Goal: Task Accomplishment & Management: Complete application form

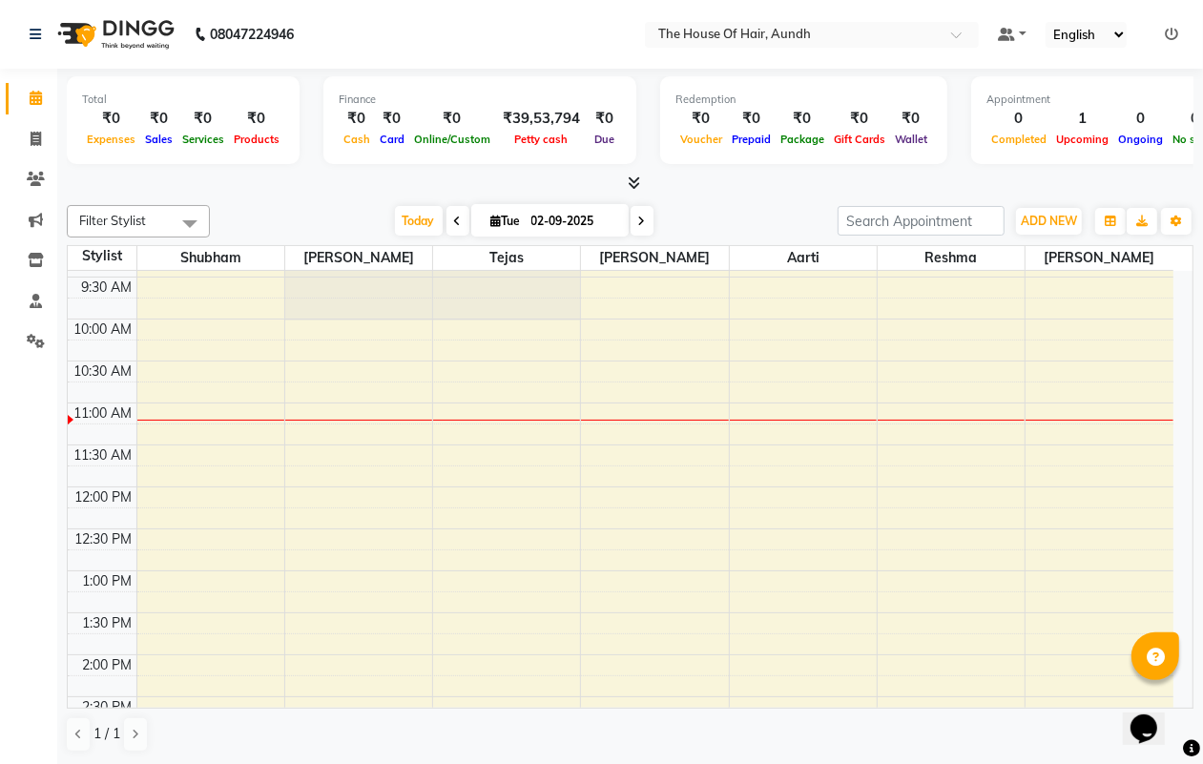
scroll to position [238, 0]
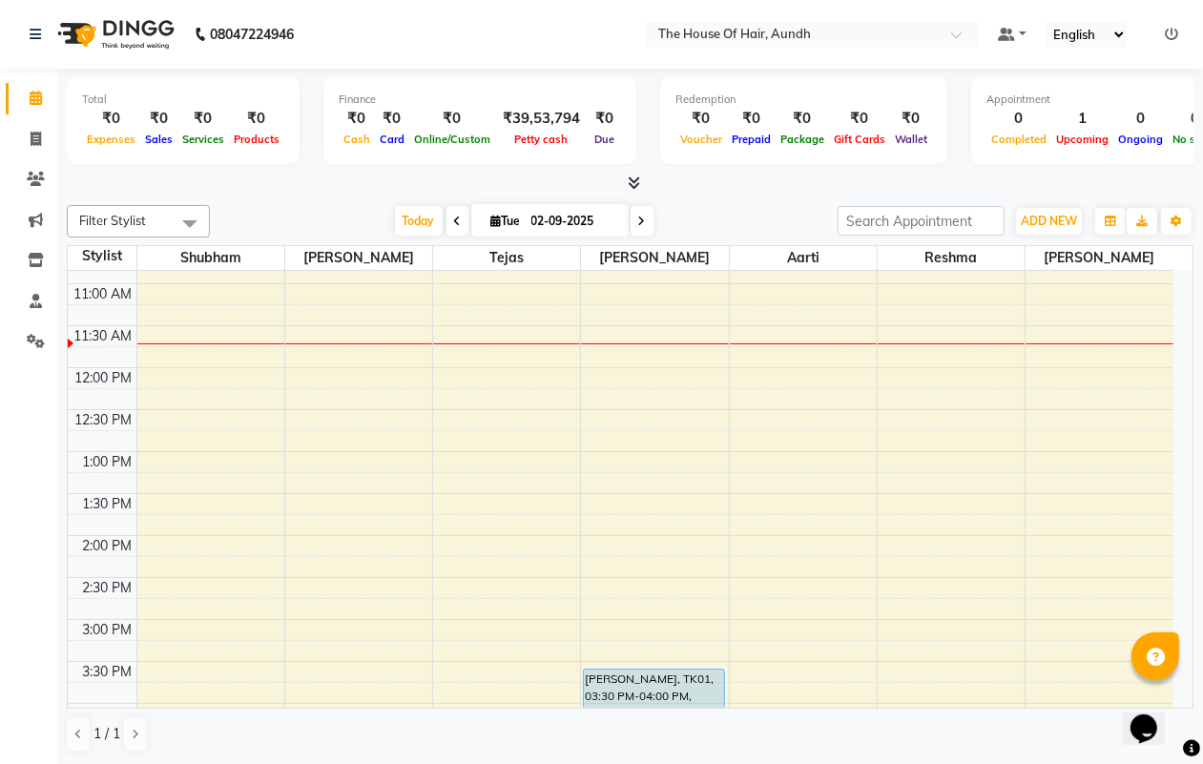
click at [641, 226] on icon at bounding box center [642, 221] width 8 height 11
type input "[DATE]"
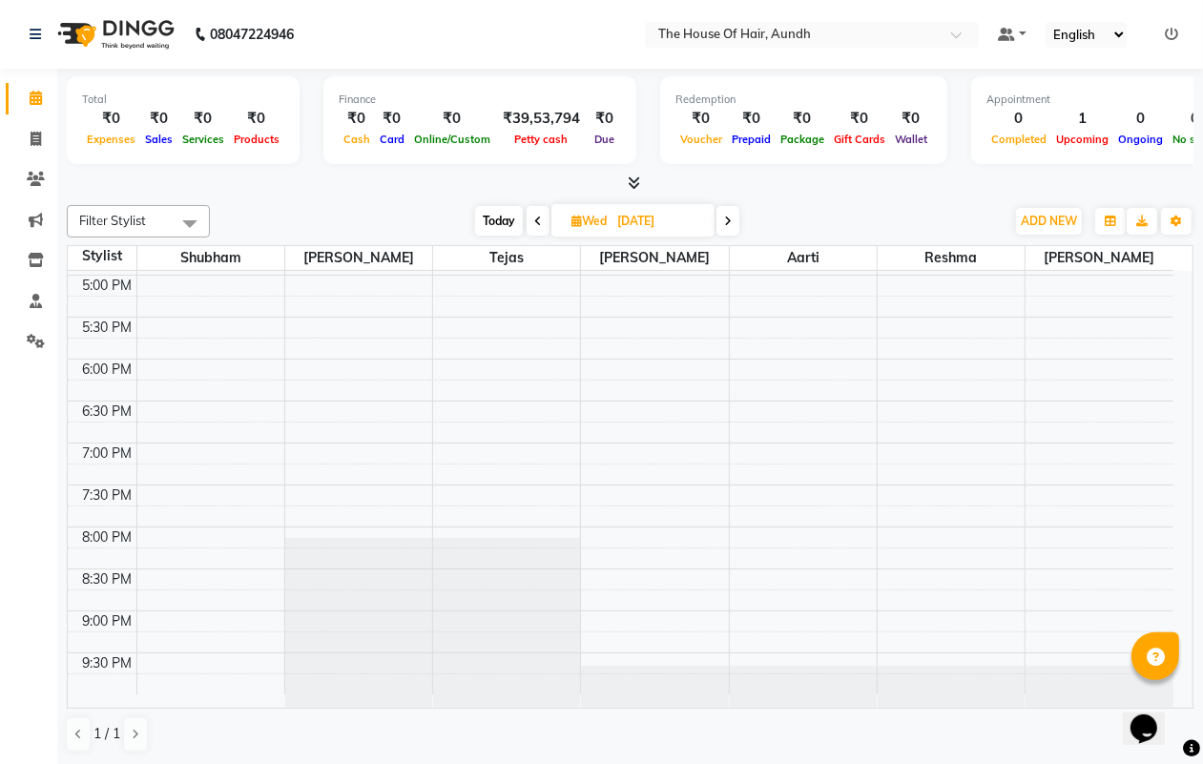
scroll to position [1, 0]
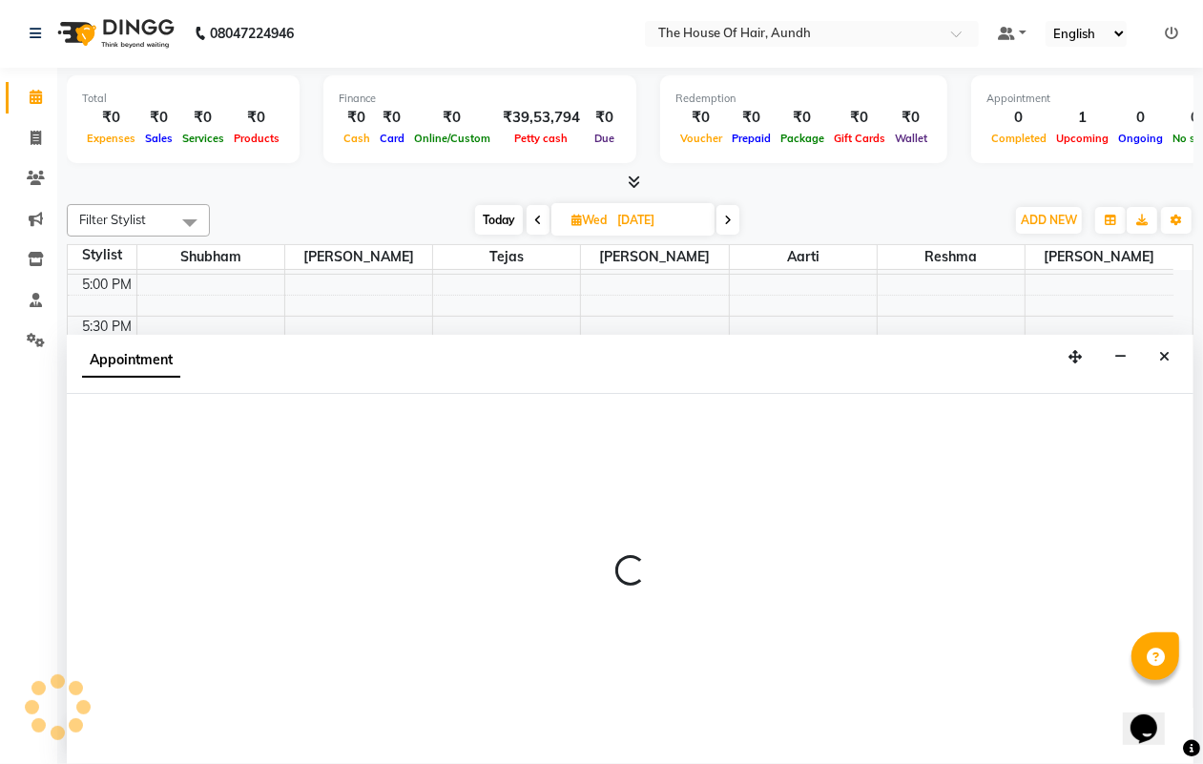
select select "6864"
select select "1200"
select select "tentative"
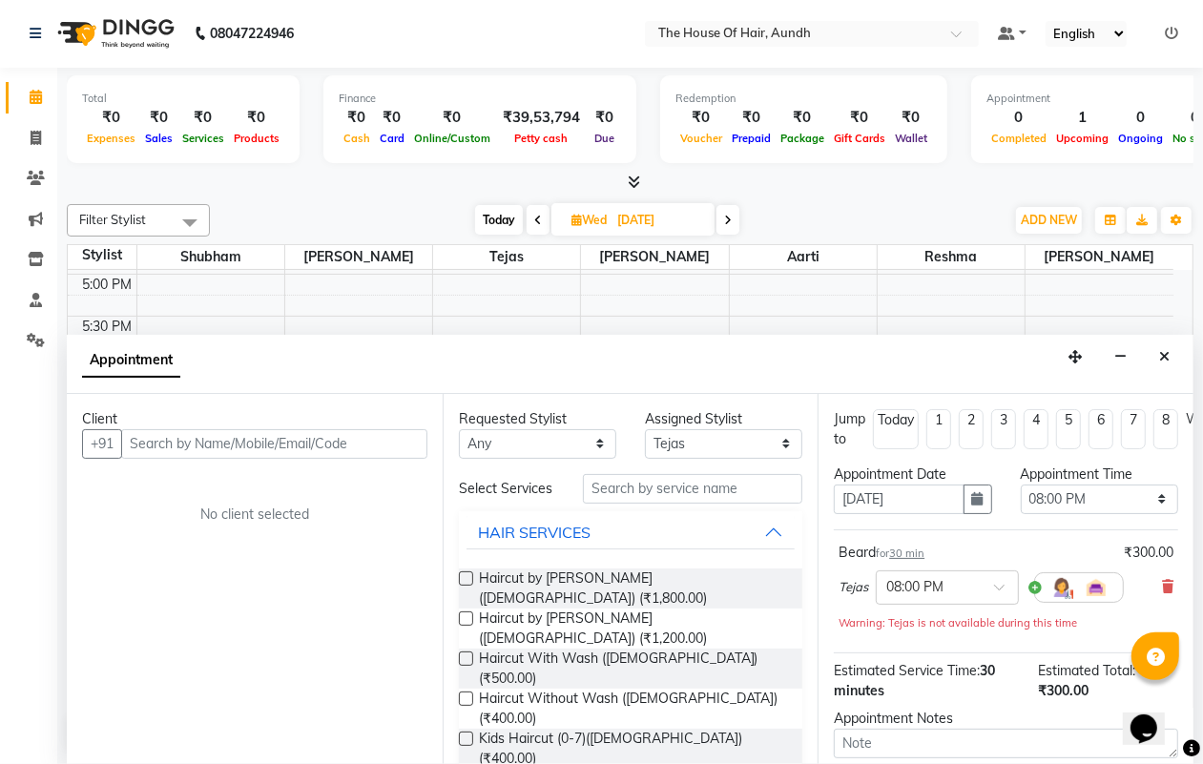
checkbox input "false"
click at [236, 432] on input "text" at bounding box center [274, 444] width 306 height 30
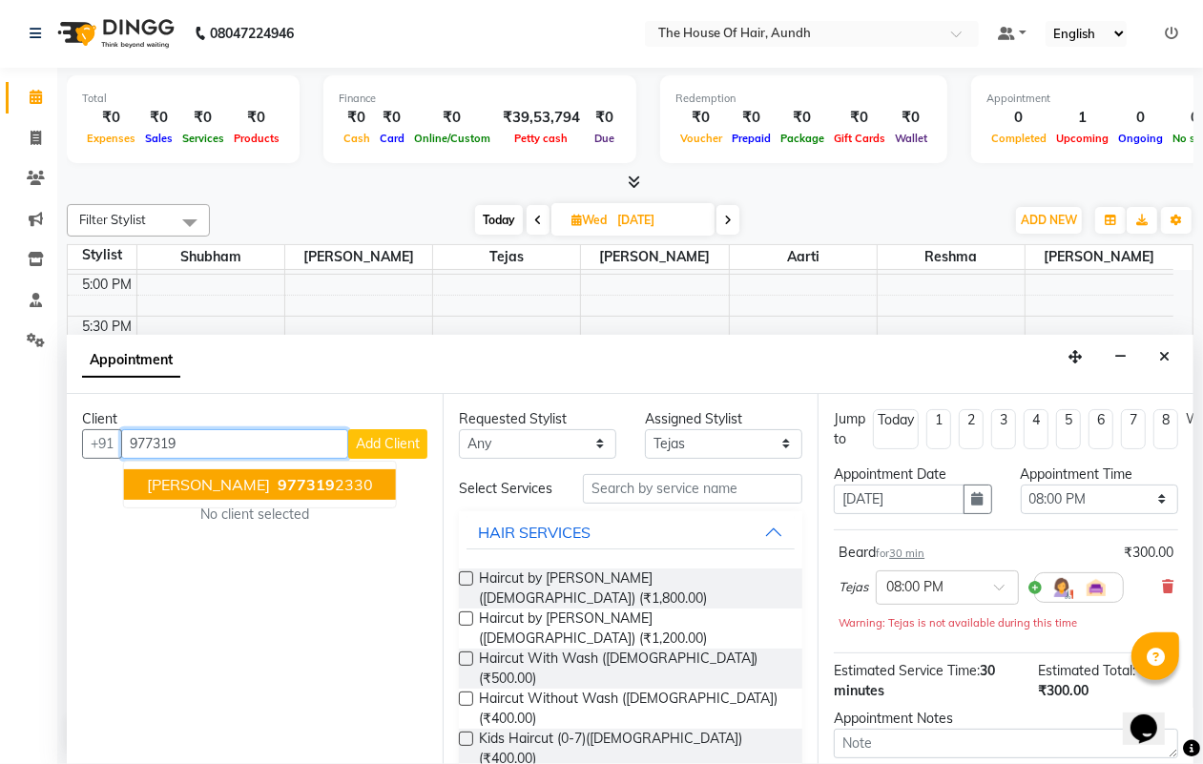
click at [294, 486] on span "977319" at bounding box center [306, 484] width 57 height 19
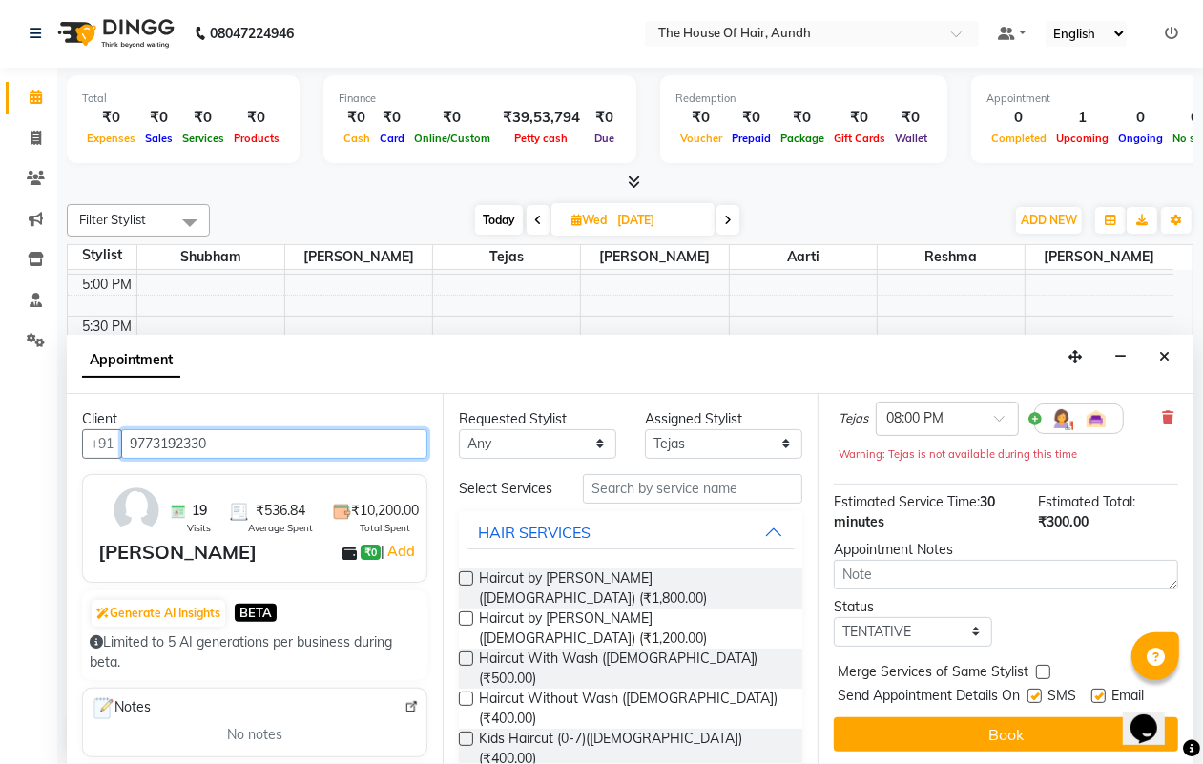
scroll to position [206, 0]
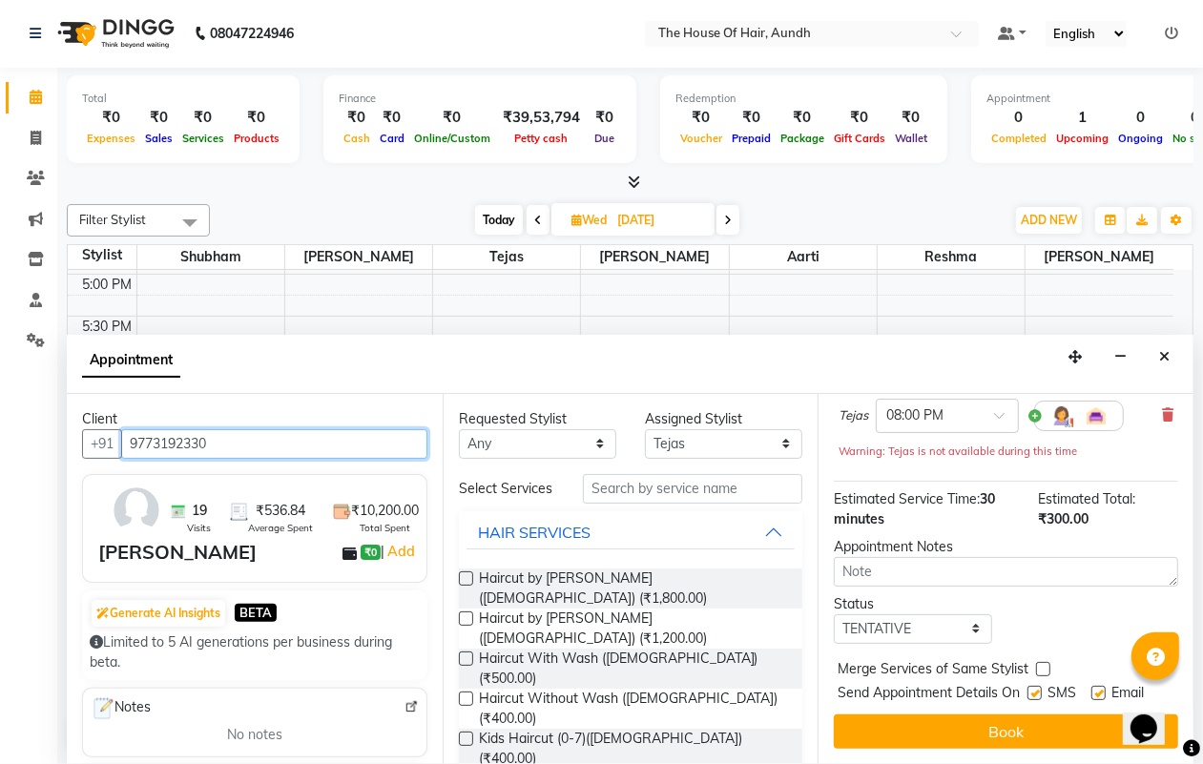
type input "9773192330"
click at [930, 614] on select "Select TENTATIVE CONFIRM UPCOMING" at bounding box center [912, 629] width 157 height 30
select select "upcoming"
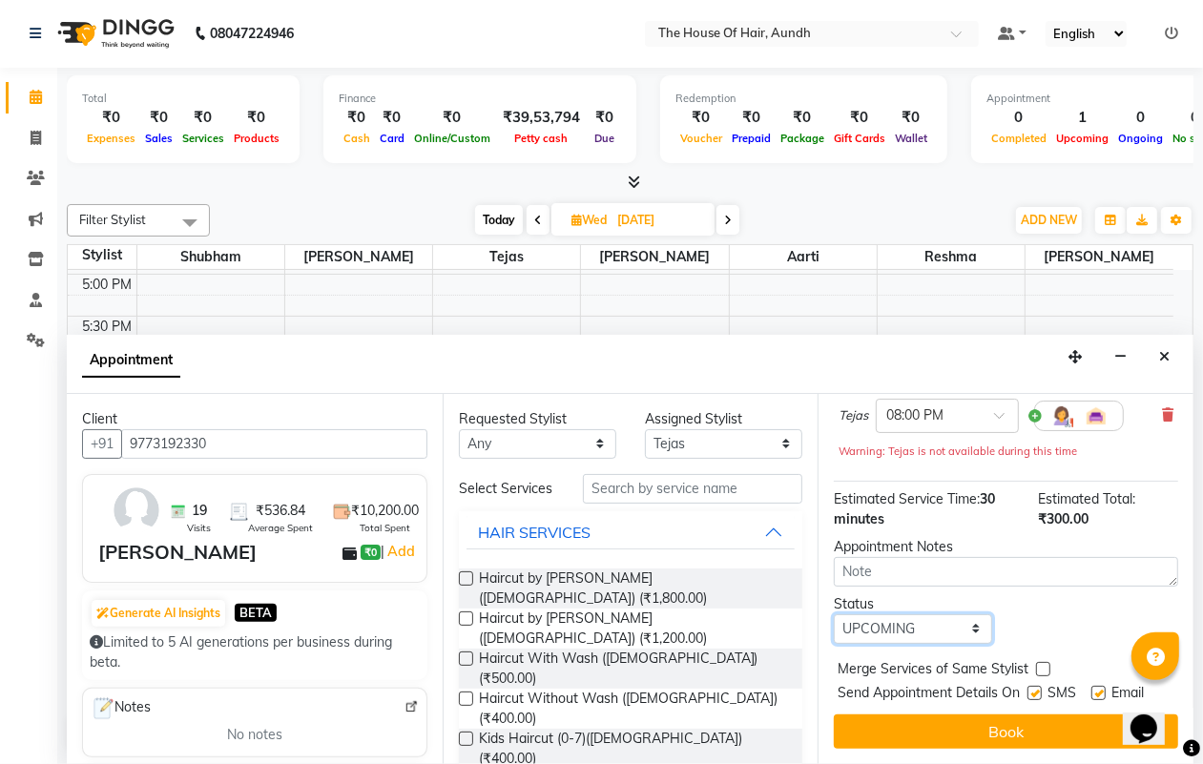
click at [834, 614] on select "Select TENTATIVE CONFIRM UPCOMING" at bounding box center [912, 629] width 157 height 30
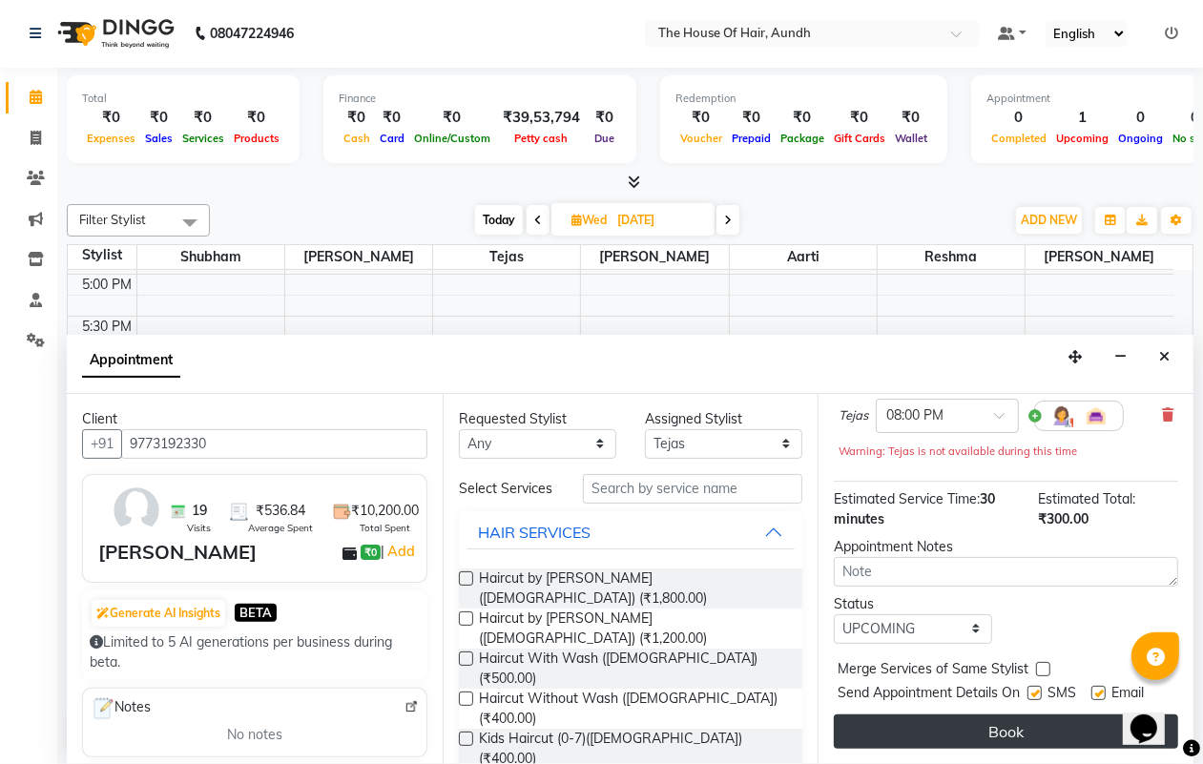
click at [933, 715] on button "Book" at bounding box center [1006, 731] width 344 height 34
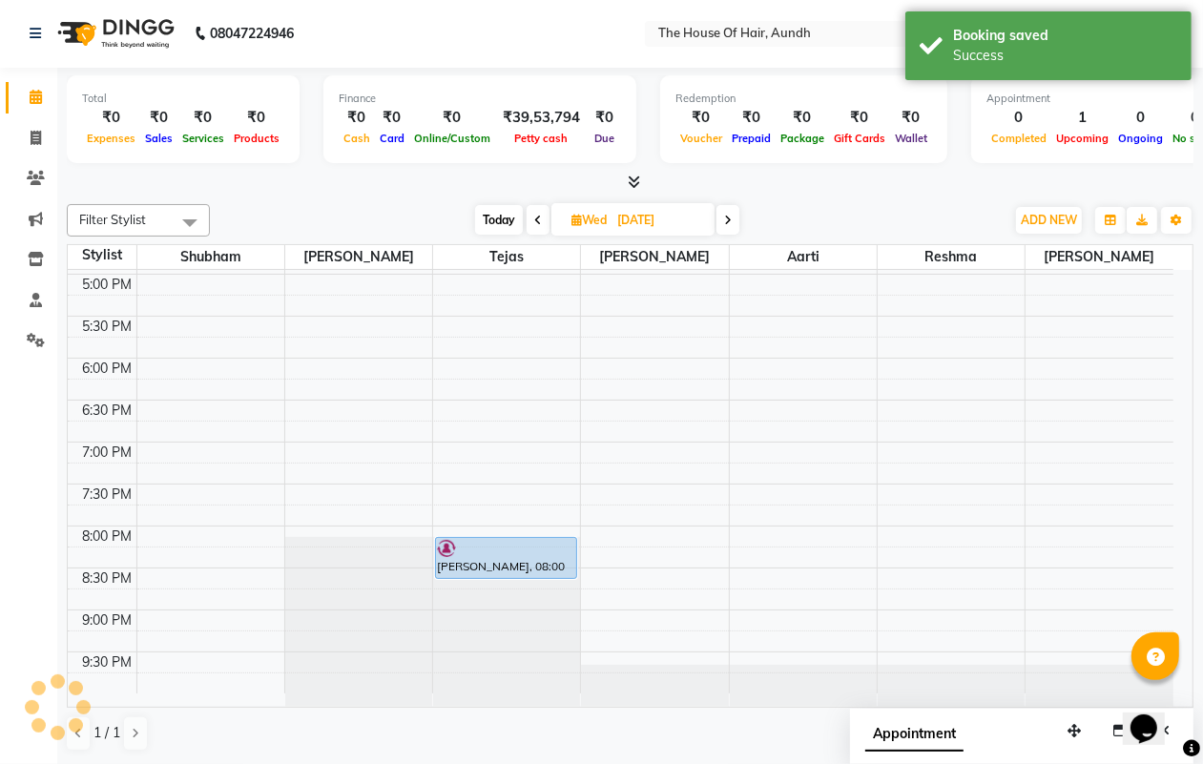
scroll to position [0, 0]
click at [493, 220] on span "Today" at bounding box center [499, 221] width 48 height 30
type input "02-09-2025"
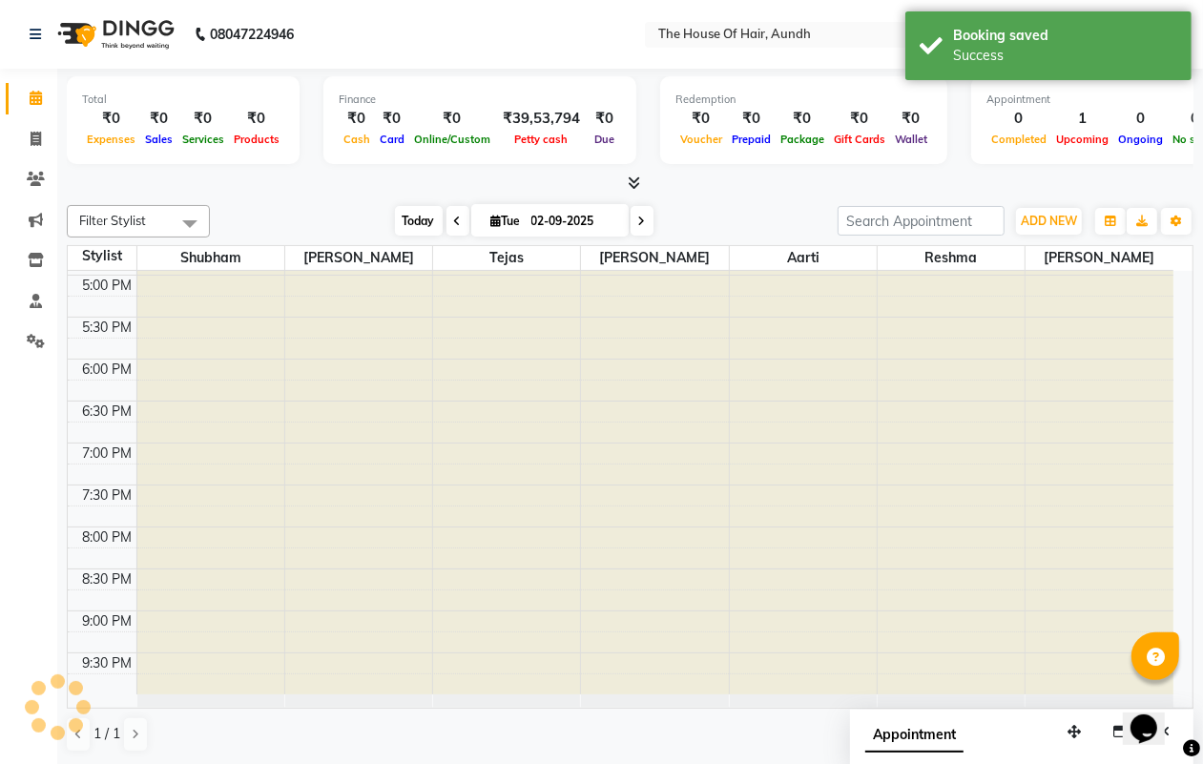
scroll to position [255, 0]
